Goal: Transaction & Acquisition: Download file/media

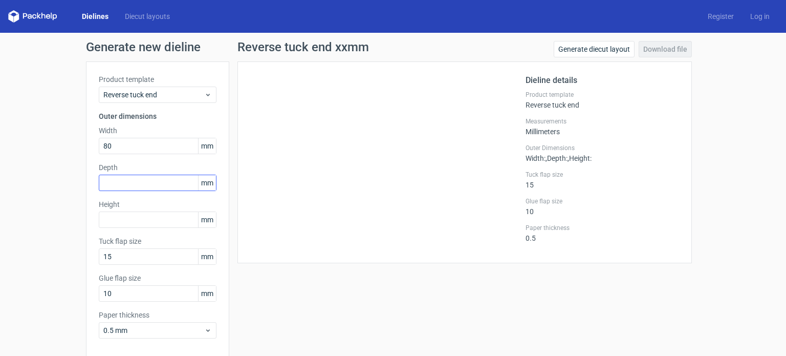
type input "80"
click at [140, 179] on input "text" at bounding box center [158, 183] width 118 height 16
type input "80"
click at [127, 222] on input "text" at bounding box center [158, 219] width 118 height 16
type input "155"
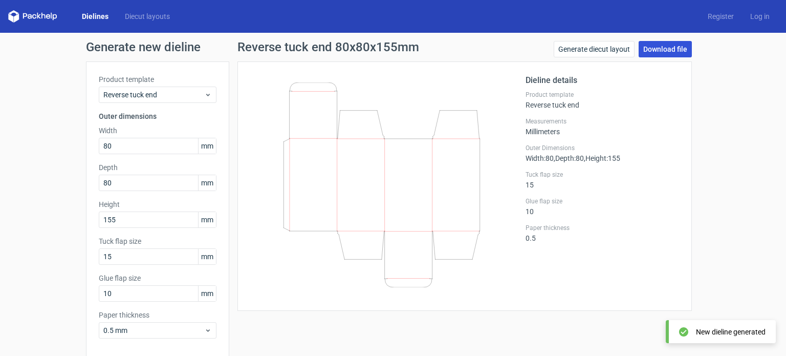
click at [664, 49] on link "Download file" at bounding box center [665, 49] width 53 height 16
click at [693, 189] on div "Reverse tuck end 80x80x155mm Generate diecut layout Download file Dieline detai…" at bounding box center [464, 217] width 471 height 352
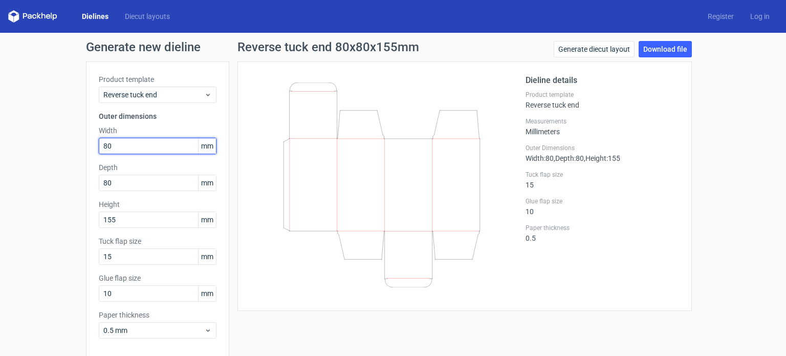
drag, startPoint x: 121, startPoint y: 147, endPoint x: 30, endPoint y: 129, distance: 93.0
click at [30, 129] on div "Generate new dieline Product template Reverse tuck end Outer dimensions Width 8…" at bounding box center [393, 217] width 786 height 368
type input "70"
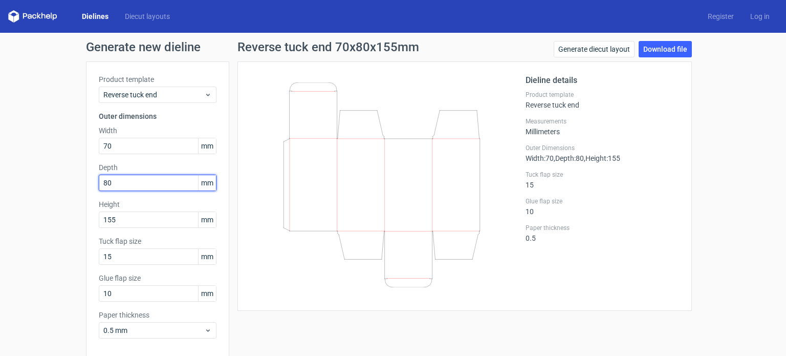
drag, startPoint x: 111, startPoint y: 183, endPoint x: 0, endPoint y: 176, distance: 110.8
click at [0, 176] on div "Generate new dieline Product template Reverse tuck end Outer dimensions Width 7…" at bounding box center [393, 217] width 786 height 368
type input "70"
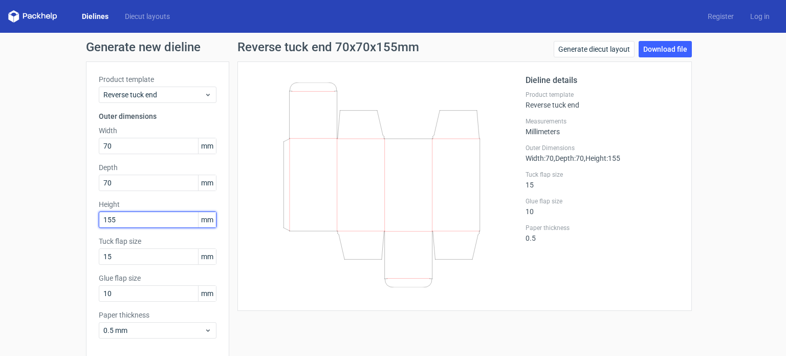
drag, startPoint x: 116, startPoint y: 221, endPoint x: 18, endPoint y: 223, distance: 97.3
click at [18, 223] on div "Generate new dieline Product template Reverse tuck end Outer dimensions Width 7…" at bounding box center [393, 217] width 786 height 368
type input "137"
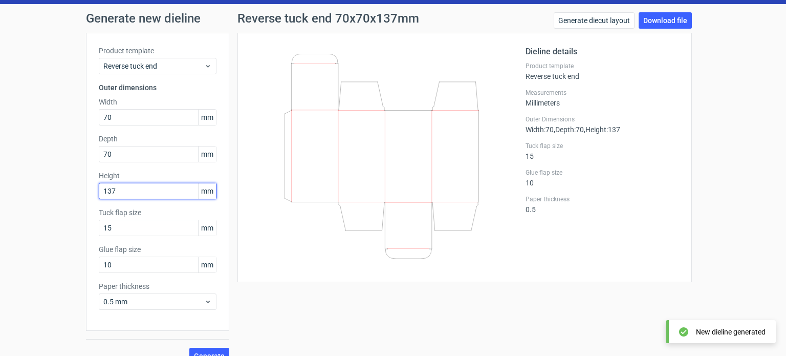
scroll to position [45, 0]
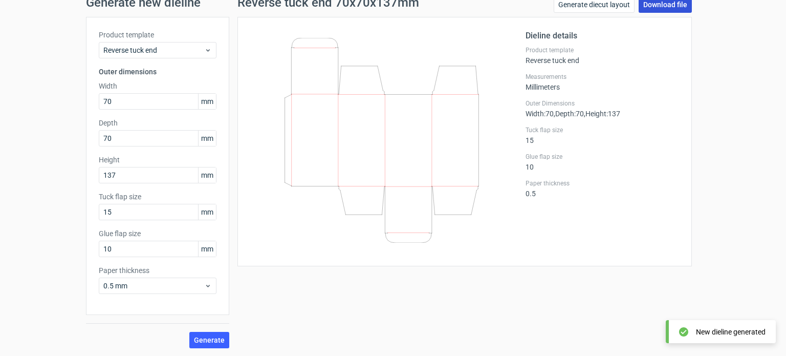
click at [670, 1] on link "Download file" at bounding box center [665, 4] width 53 height 16
click at [721, 114] on div "Generate new dieline Product template Reverse tuck end Outer dimensions Width 7…" at bounding box center [393, 172] width 786 height 368
